Goal: Navigation & Orientation: Find specific page/section

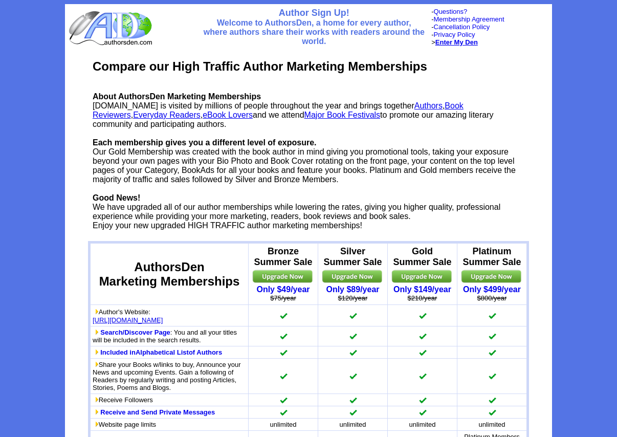
click at [458, 41] on b "Enter My Den" at bounding box center [457, 42] width 42 height 8
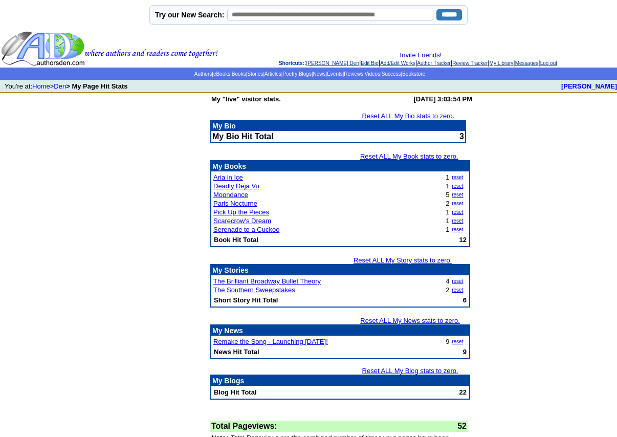
click at [548, 192] on td "My "live" visitor stats. Thursday, September 11, 2025 at 3:03:54 PM Reset ALL M…" at bounding box center [308, 294] width 617 height 403
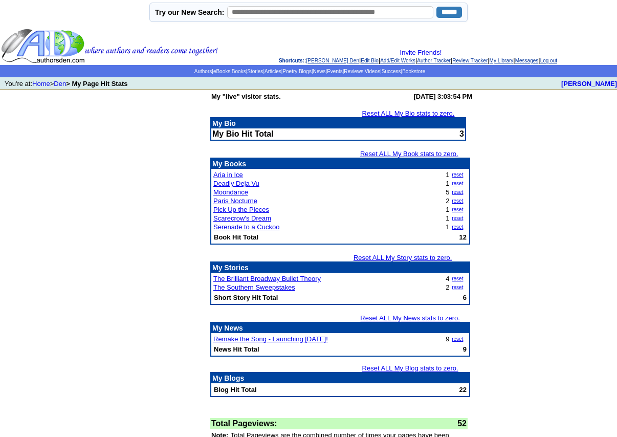
click at [148, 193] on td at bounding box center [175, 277] width 67 height 375
click at [63, 84] on link "Den" at bounding box center [60, 84] width 12 height 8
